Goal: Information Seeking & Learning: Check status

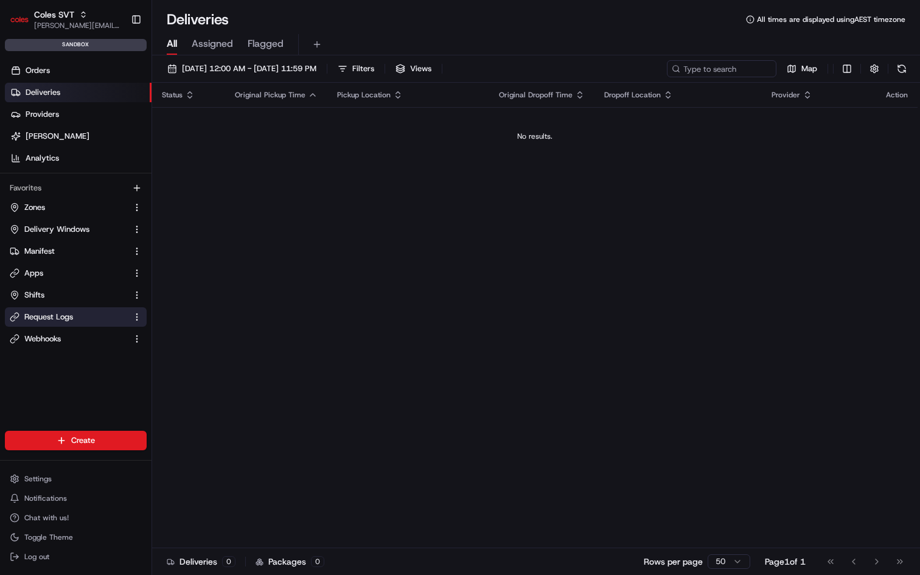
click at [44, 320] on span "Request Logs" at bounding box center [48, 317] width 49 height 11
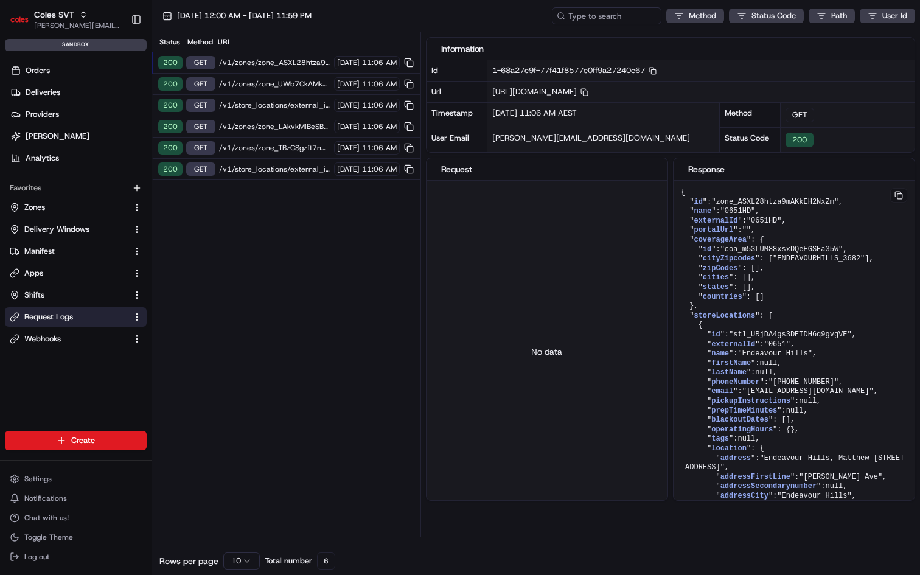
click at [269, 64] on span "/v1/zones/zone_ASXL28htza9mAKkEH2NxZm" at bounding box center [274, 63] width 111 height 10
click at [260, 63] on span "/v1/zones/zone_ASXL28htza9mAKkEH2NxZm" at bounding box center [274, 63] width 111 height 10
click at [264, 64] on span "/v1/zones/zone_ASXL28htza9mAKkEH2NxZm" at bounding box center [274, 63] width 111 height 10
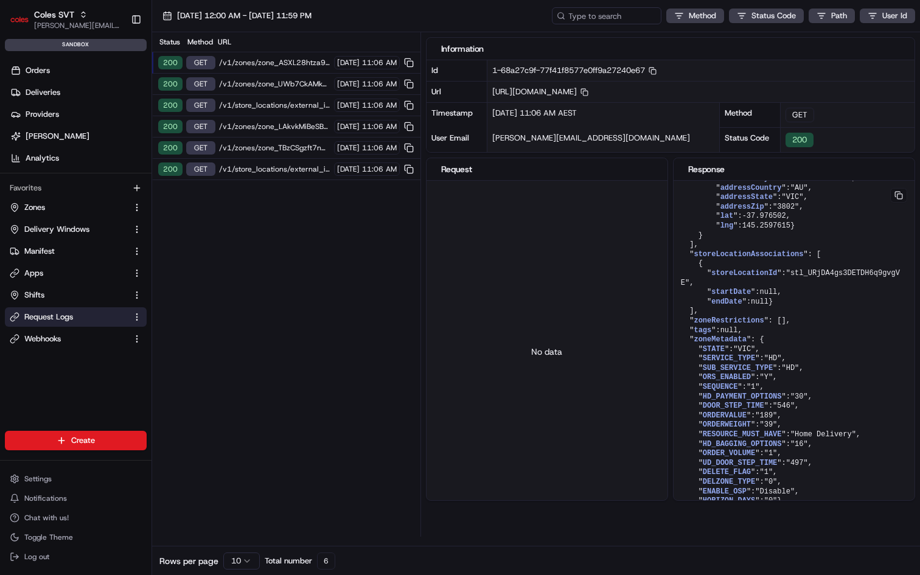
click at [304, 61] on span "/v1/zones/zone_ASXL28htza9mAKkEH2NxZm" at bounding box center [274, 63] width 111 height 10
click at [410, 58] on button at bounding box center [408, 62] width 13 height 13
